Goal: Task Accomplishment & Management: Manage account settings

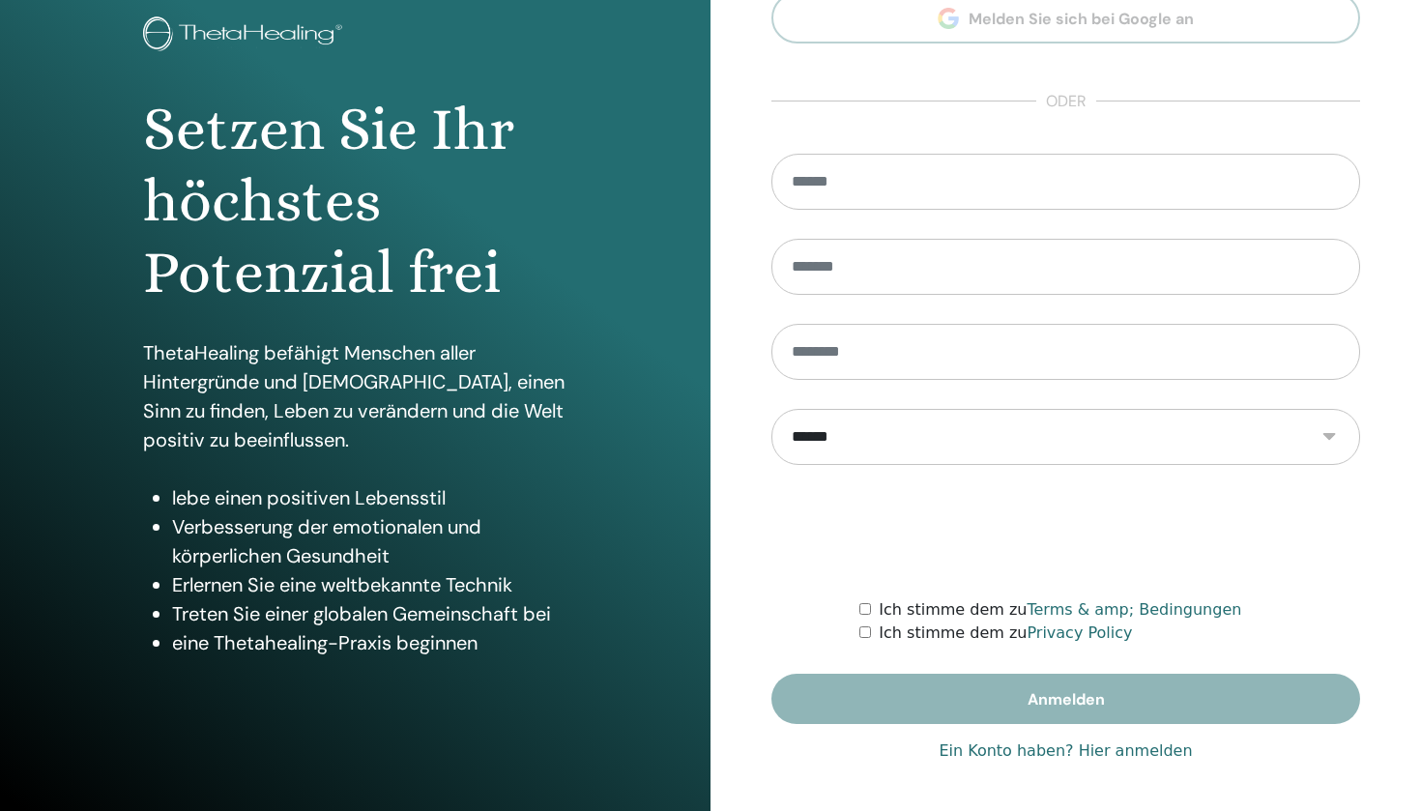
scroll to position [117, 0]
click at [1096, 754] on link "Ein Konto haben? Hier anmelden" at bounding box center [1064, 750] width 253 height 23
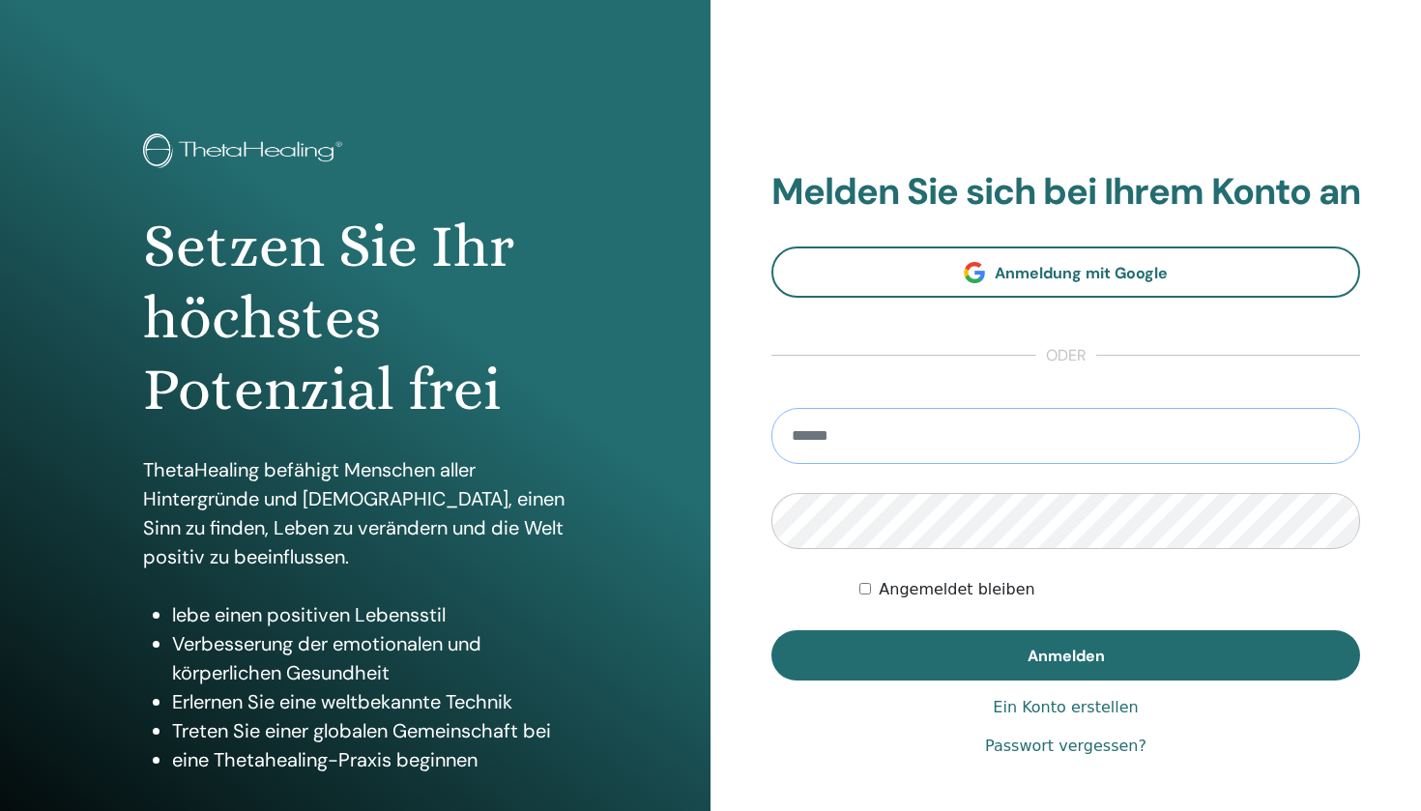
type input "**********"
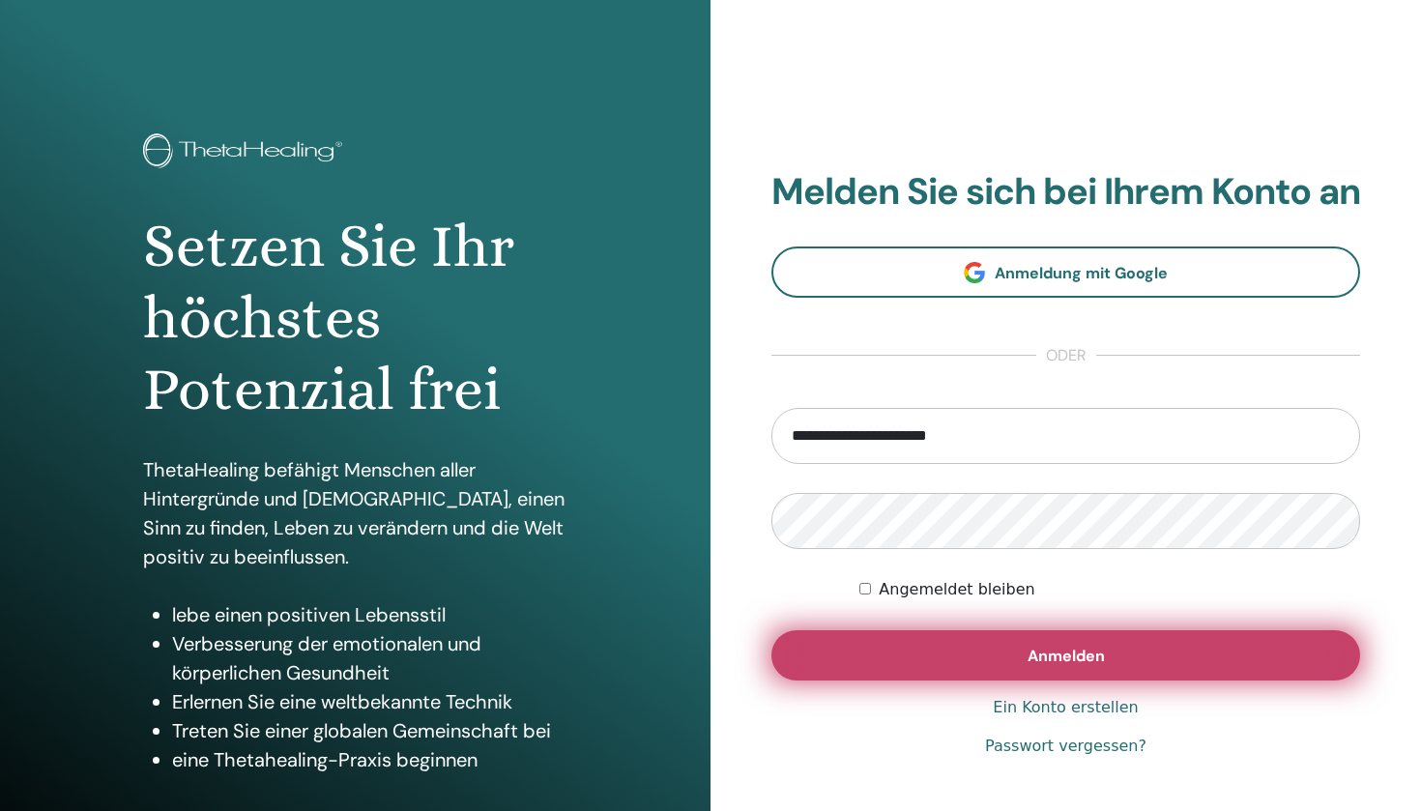
click at [975, 663] on button "Anmelden" at bounding box center [1065, 655] width 589 height 50
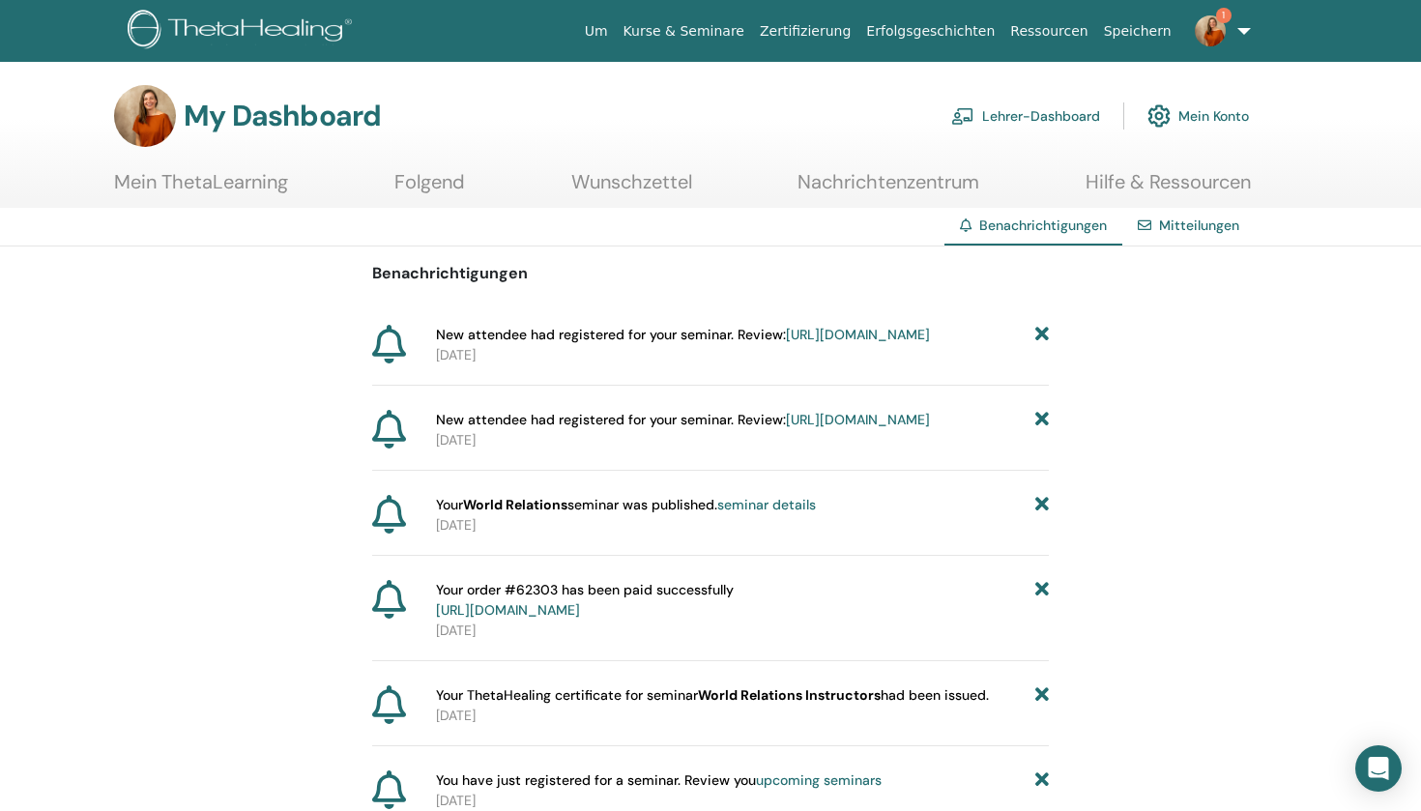
click at [786, 343] on link "https://member.thetahealing.com/instructor/seminar/377821/attendees" at bounding box center [858, 334] width 144 height 17
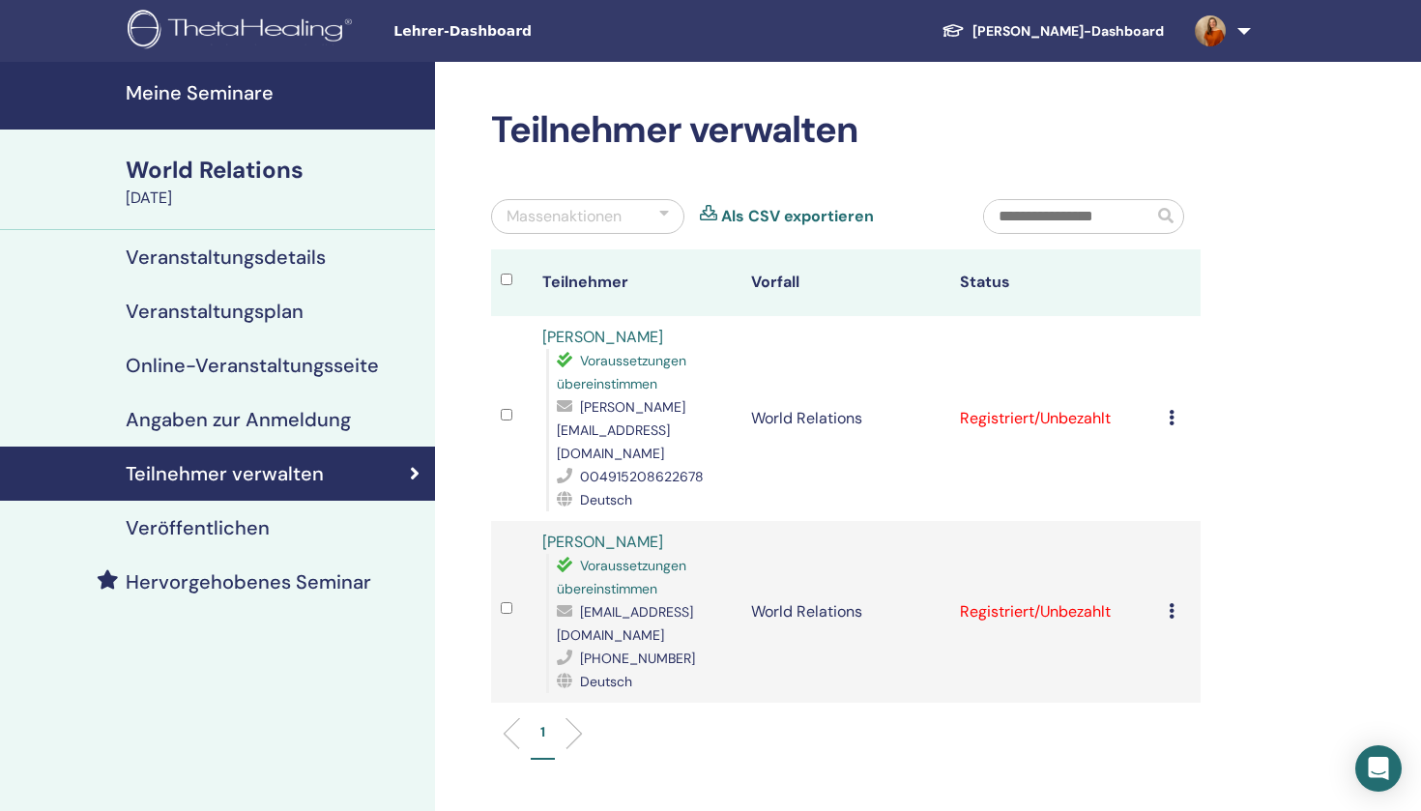
click at [210, 87] on h4 "Meine Seminare" at bounding box center [275, 92] width 298 height 23
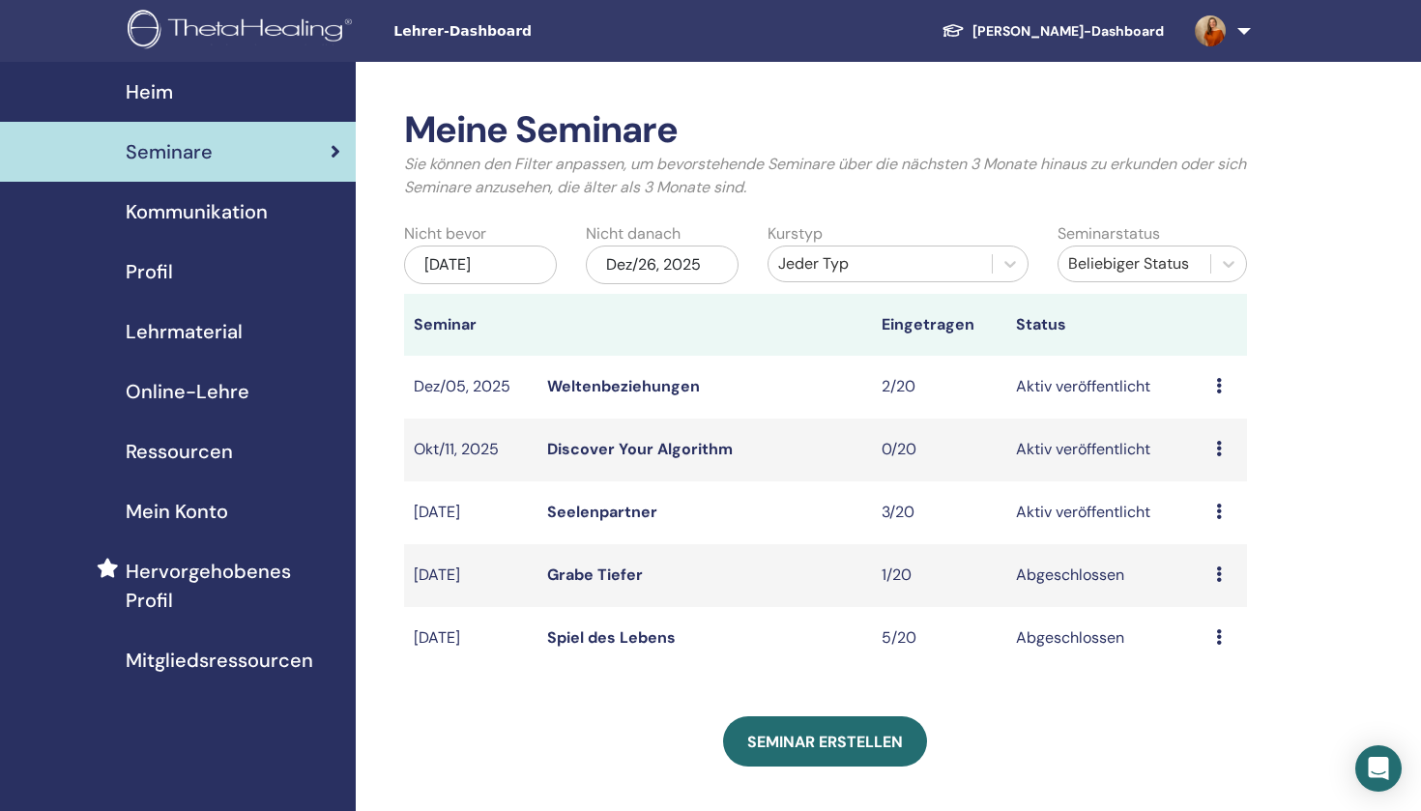
click at [593, 509] on link "Seelenpartner" at bounding box center [602, 512] width 110 height 20
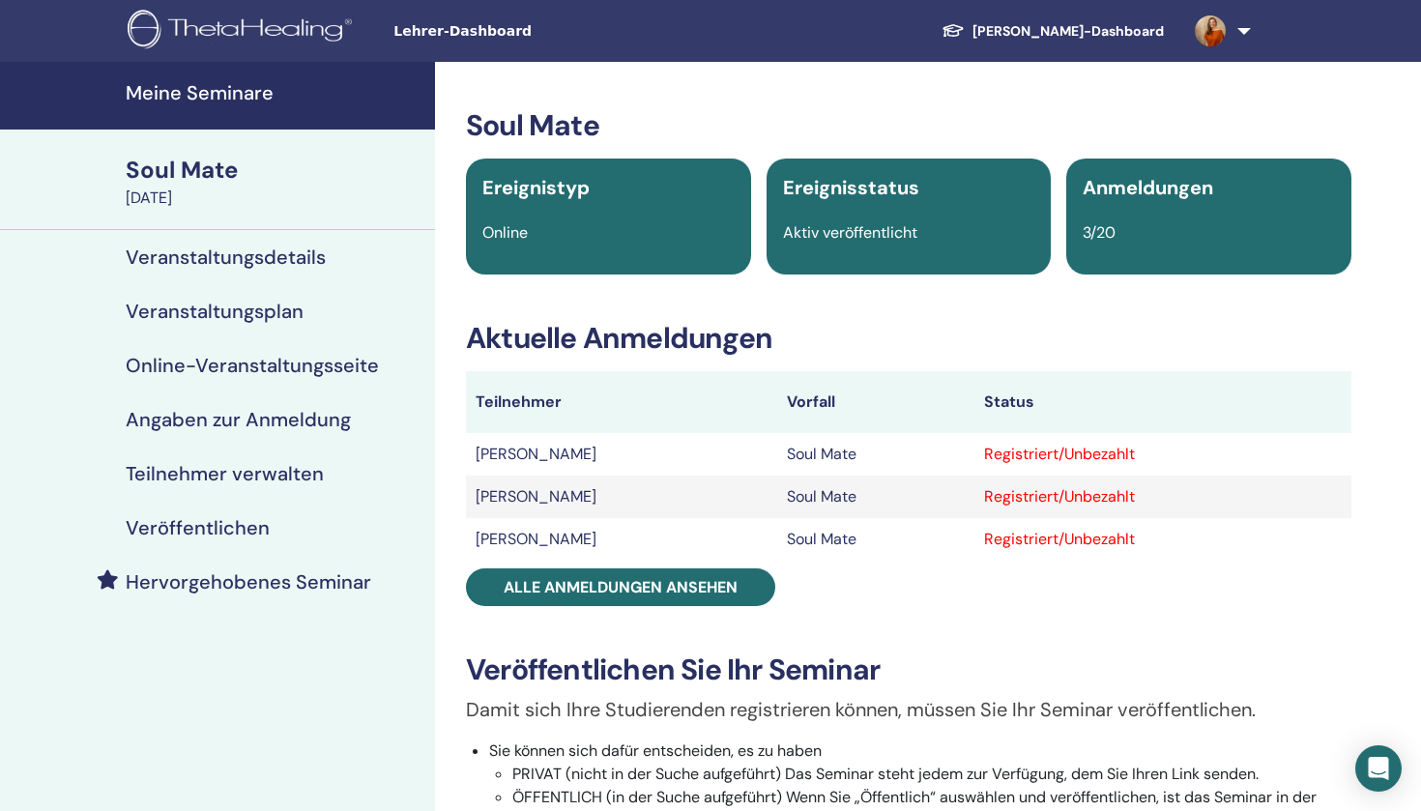
click at [199, 100] on h4 "Meine Seminare" at bounding box center [275, 92] width 298 height 23
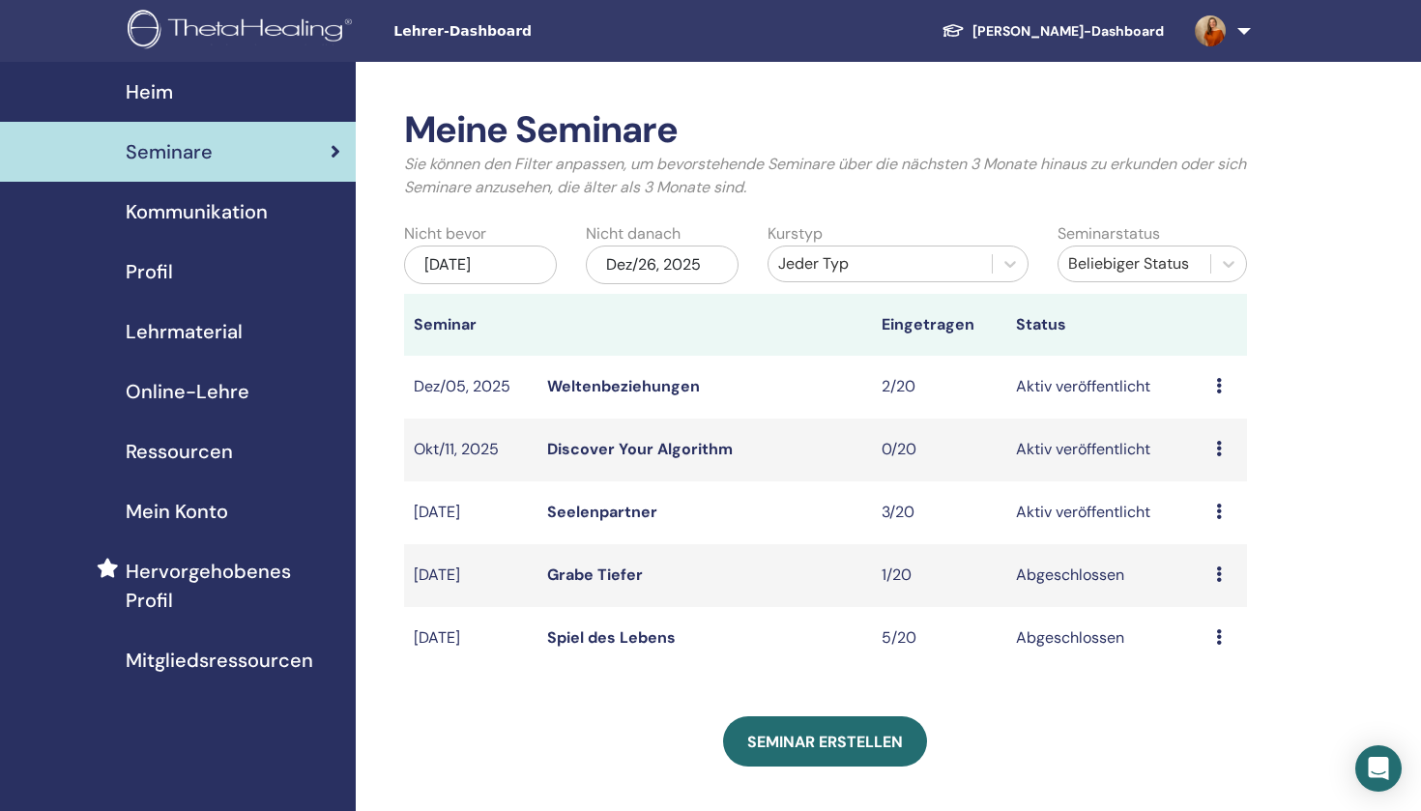
click at [641, 449] on link "Discover Your Algorithm" at bounding box center [640, 449] width 186 height 20
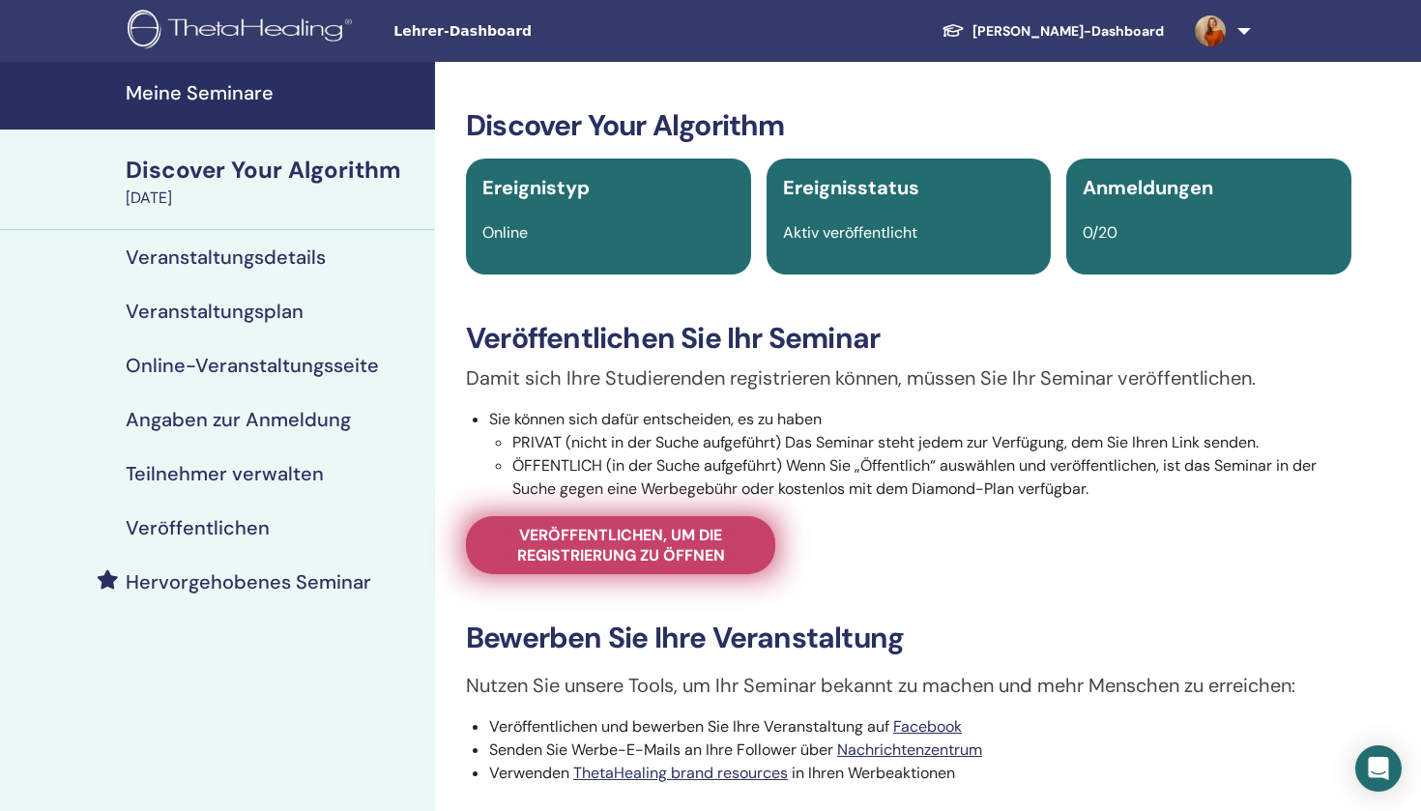
click at [629, 538] on span "Veröffentlichen, um die Registrierung zu öffnen" at bounding box center [620, 545] width 261 height 41
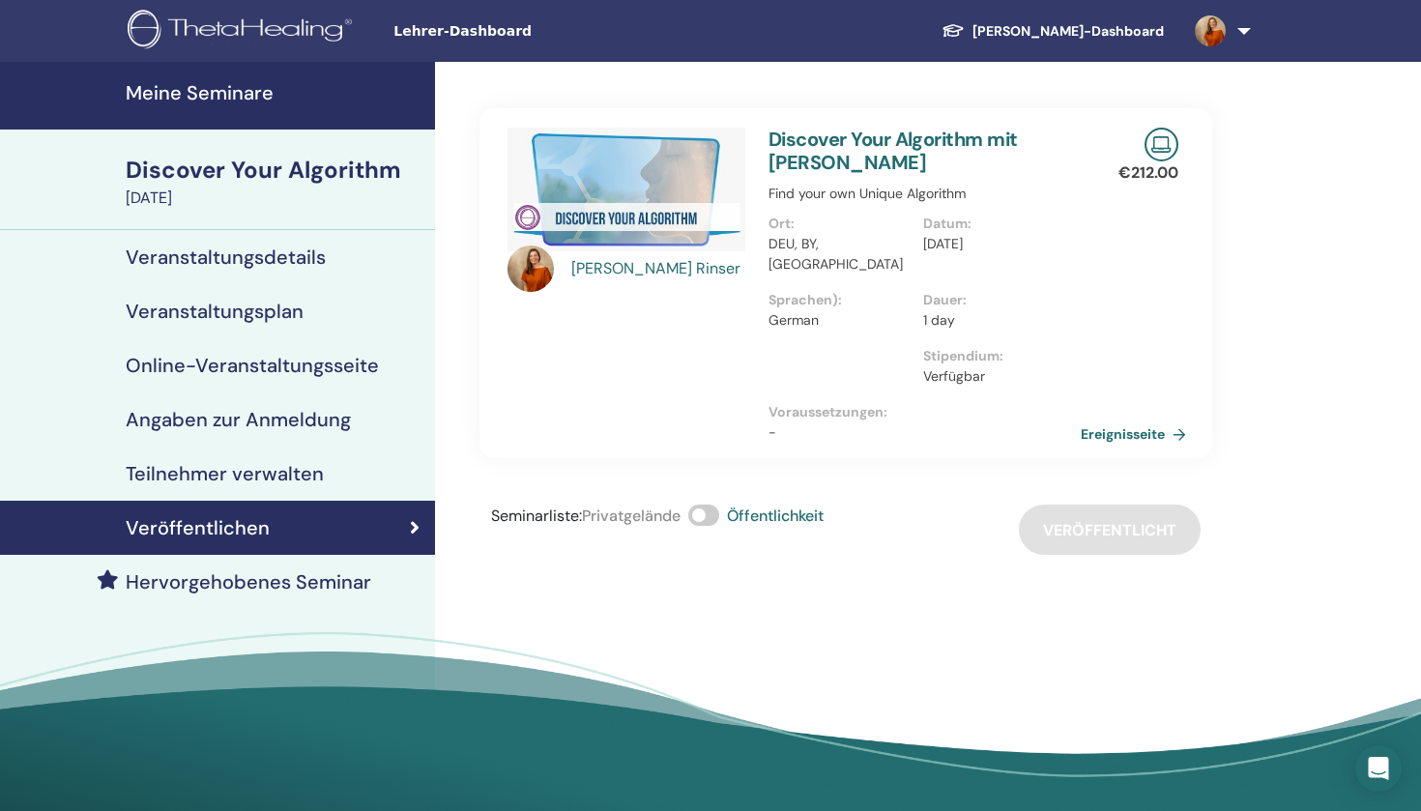
click at [1110, 419] on link "Ereignisseite" at bounding box center [1137, 433] width 113 height 29
click at [240, 28] on img at bounding box center [243, 31] width 231 height 43
